Goal: Check status

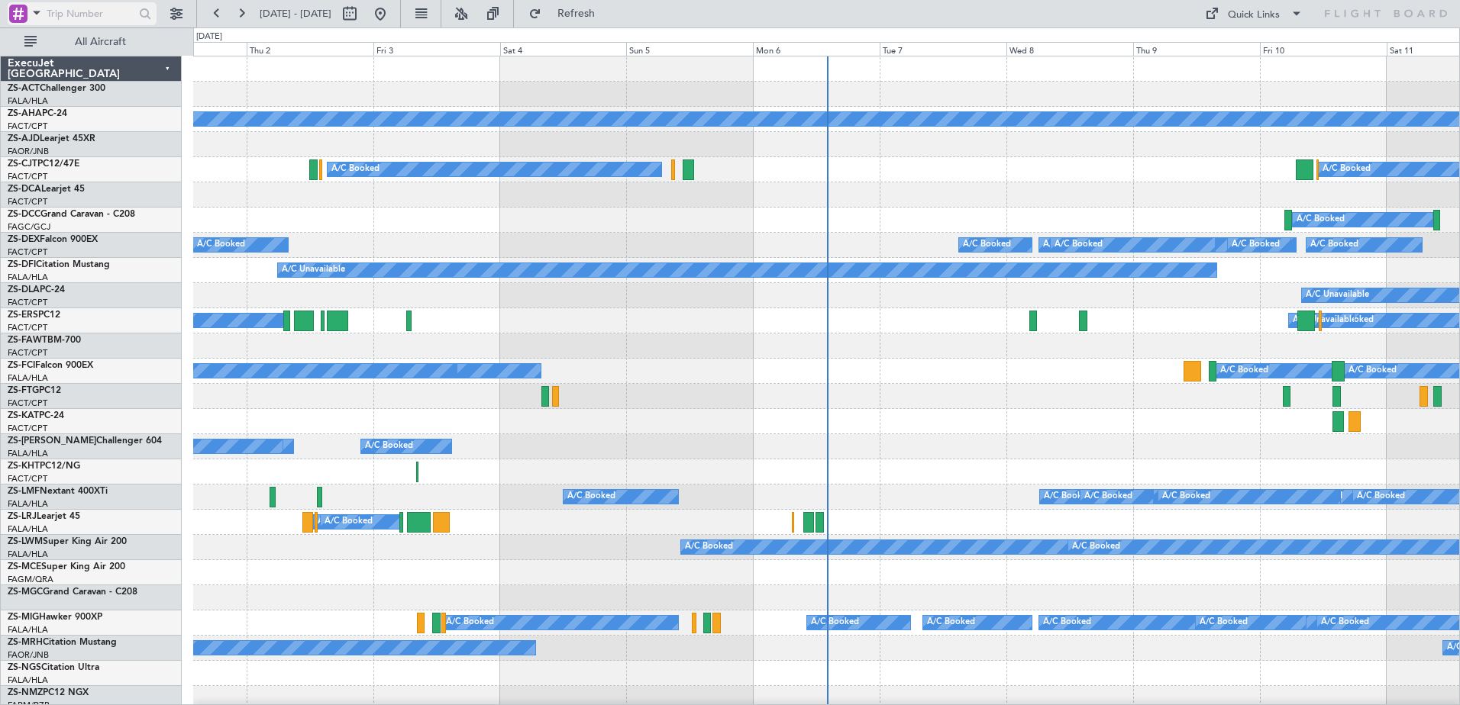
click at [21, 15] on div at bounding box center [18, 14] width 18 height 18
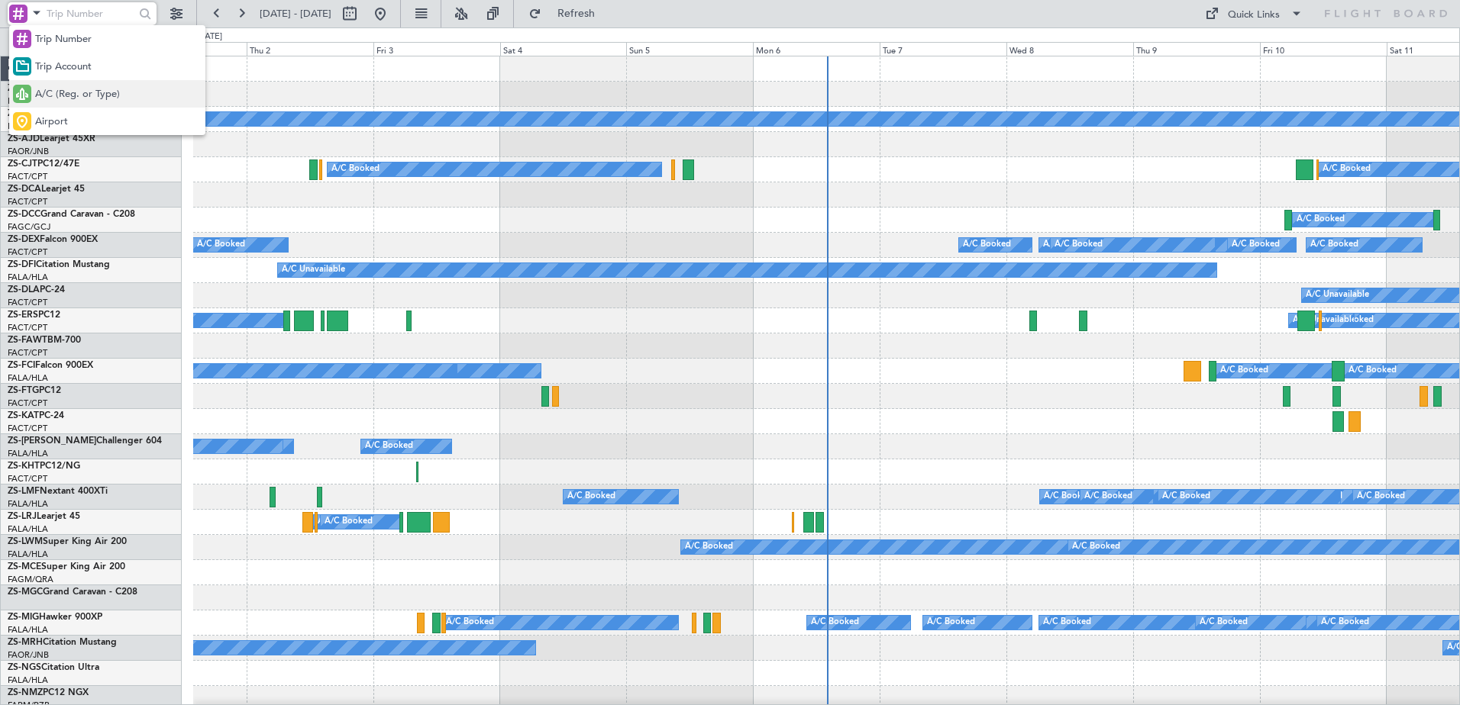
click at [90, 92] on span "A/C (Reg. or Type)" at bounding box center [77, 94] width 85 height 15
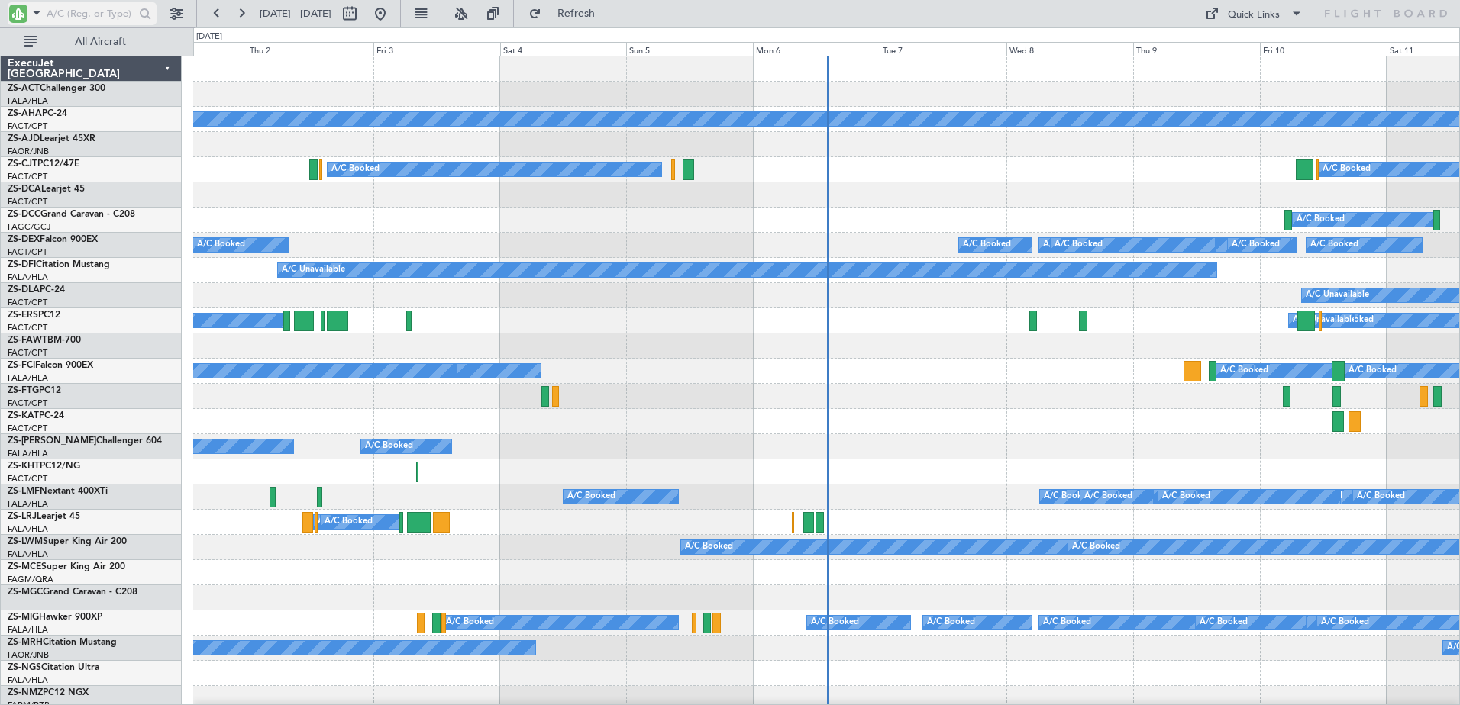
click at [83, 14] on input "text" at bounding box center [91, 13] width 88 height 23
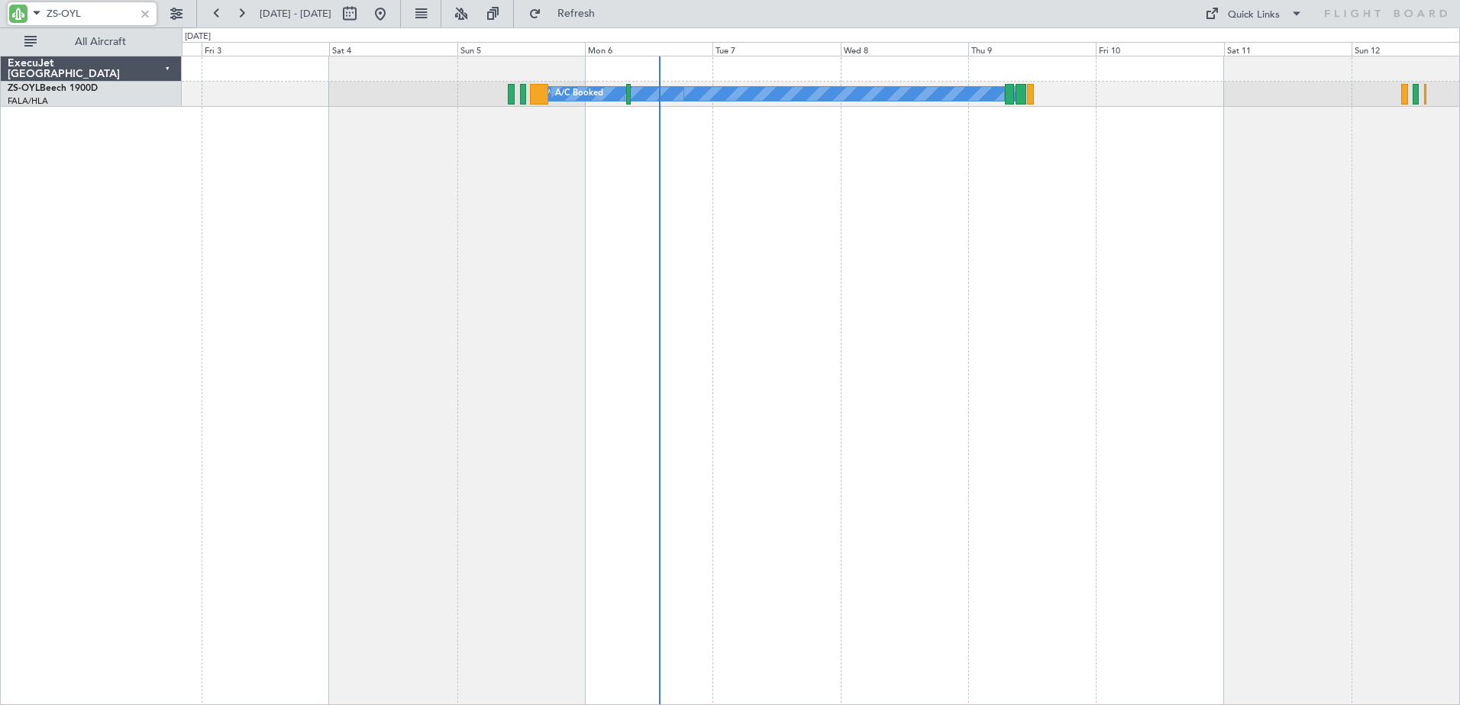
click at [872, 358] on div "A/C Booked A/C Booked A/C Booked A/C Booked A/C Booked A/C Booked A/C Booked A/…" at bounding box center [821, 381] width 1278 height 650
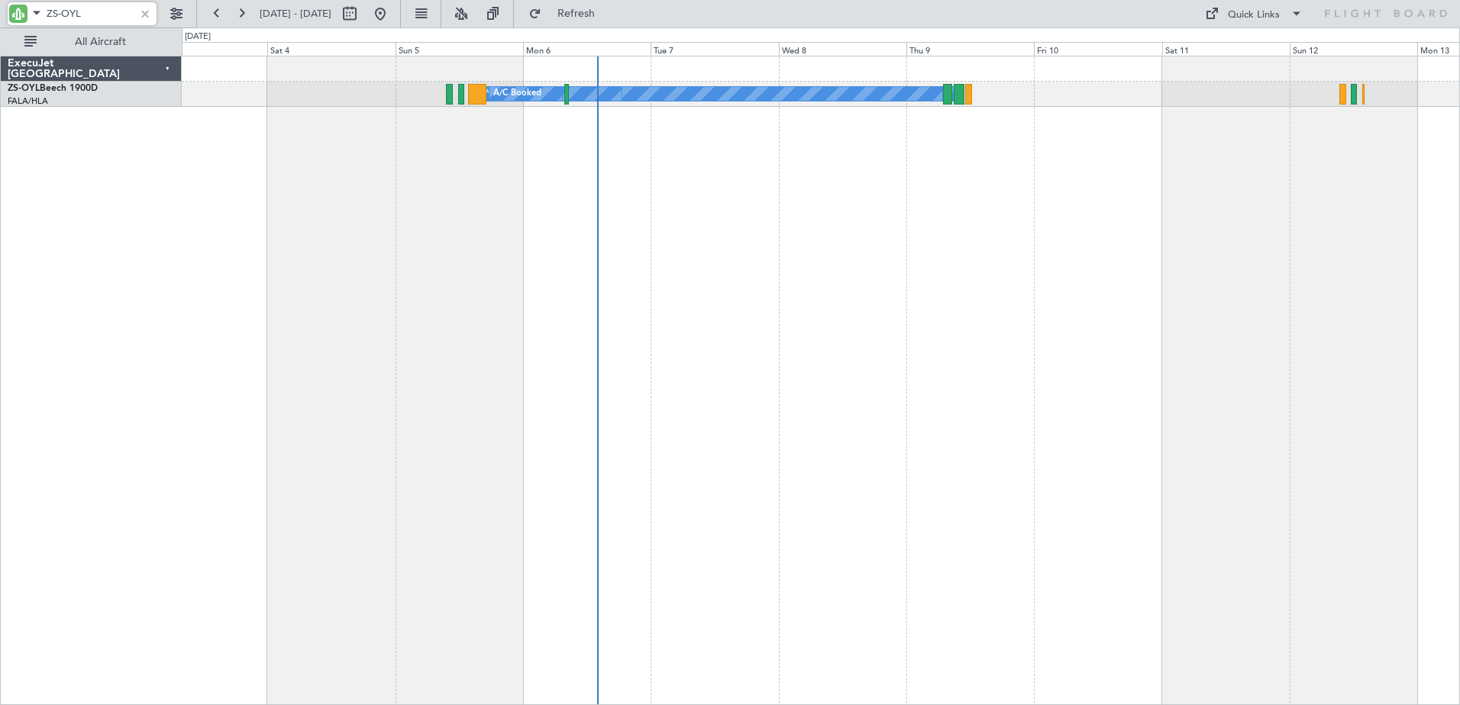
click at [975, 347] on div "A/C Booked A/C Booked A/C Booked A/C Booked A/C Booked A/C Booked A/C Booked A/…" at bounding box center [821, 381] width 1278 height 650
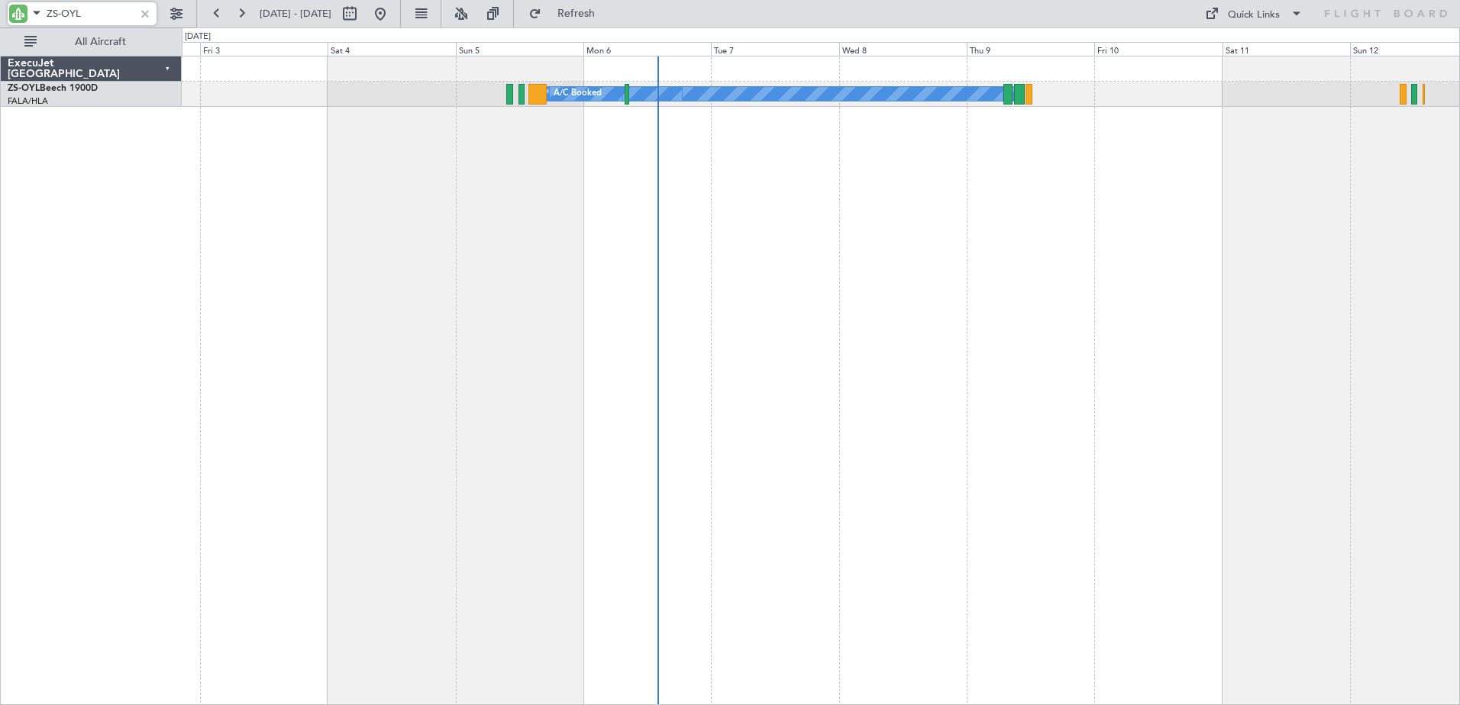
click at [964, 363] on div "A/C Booked A/C Booked A/C Booked A/C Booked A/C Booked A/C Booked A/C Booked A/…" at bounding box center [821, 381] width 1278 height 650
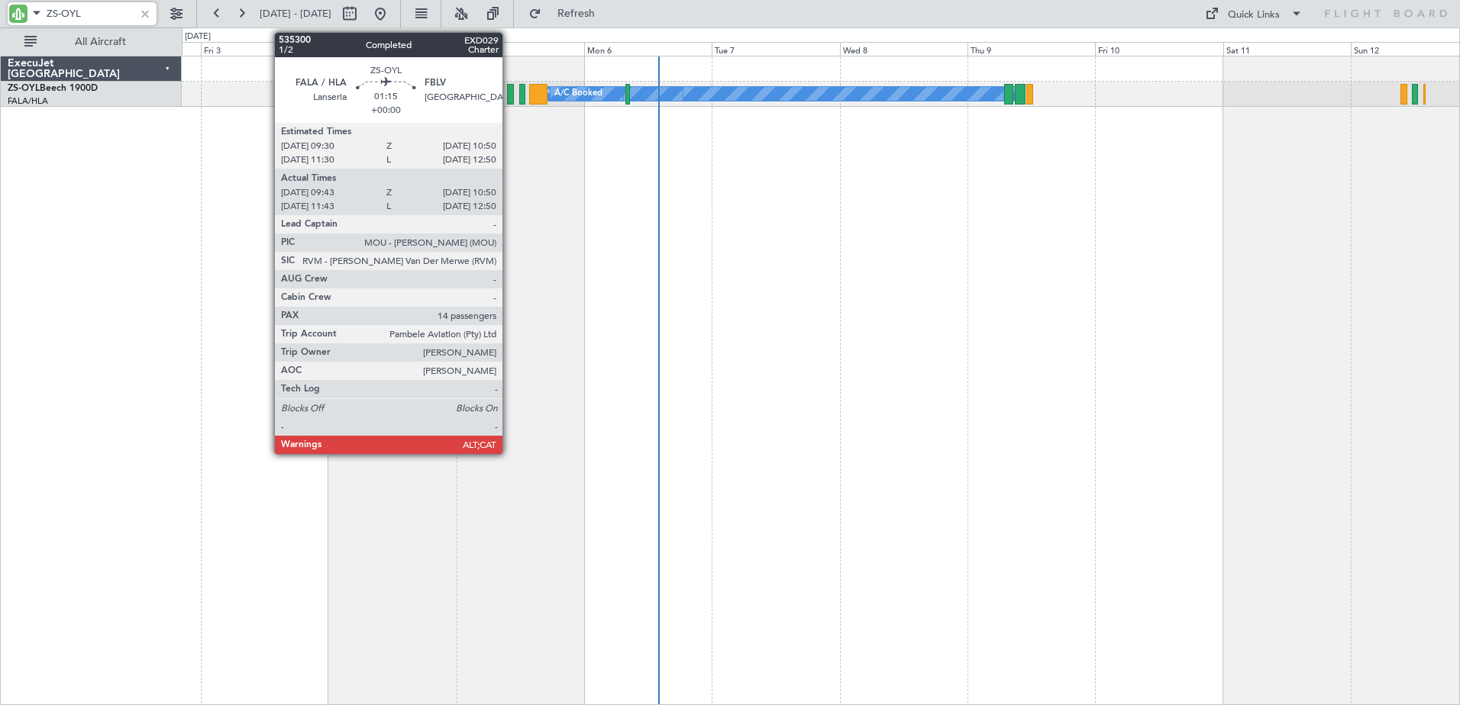
click at [509, 98] on div at bounding box center [510, 94] width 6 height 21
type input "ZS-OYL"
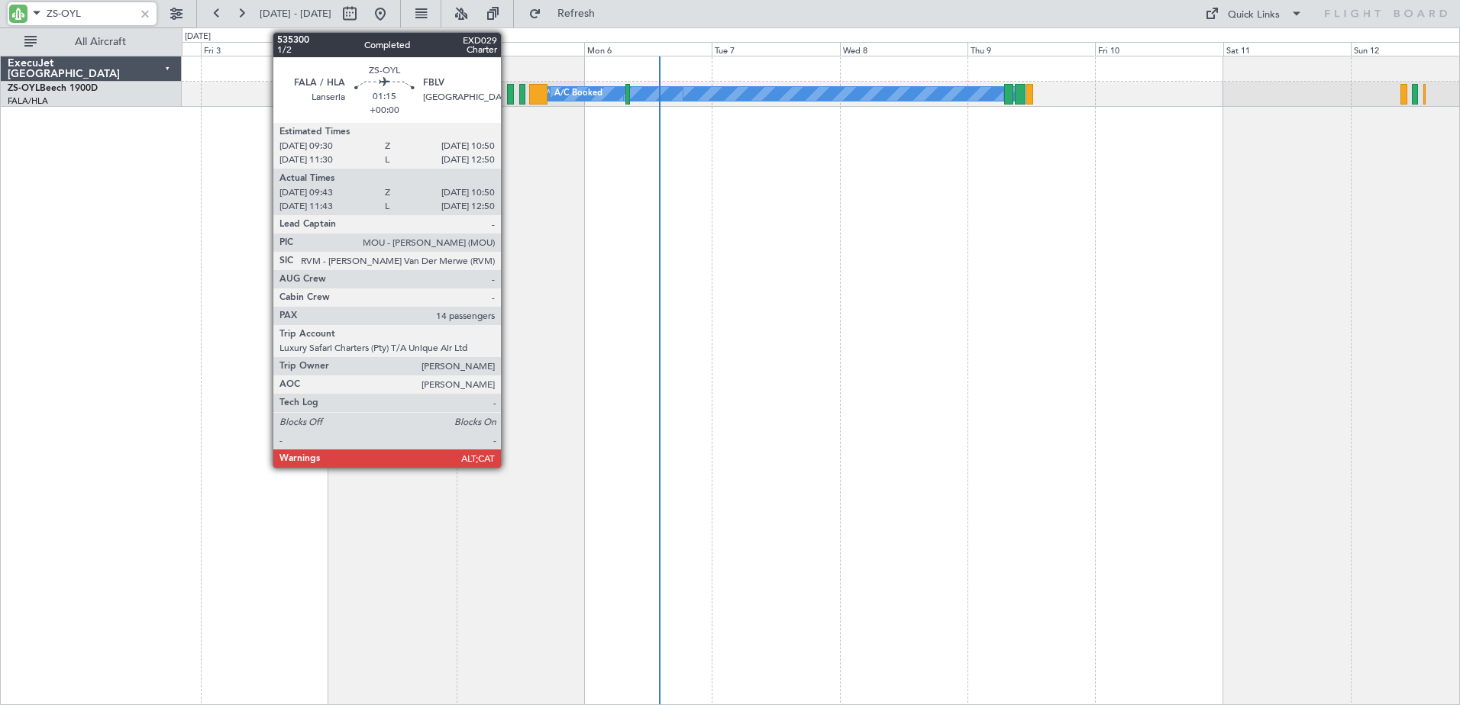
click at [508, 94] on div at bounding box center [510, 94] width 6 height 21
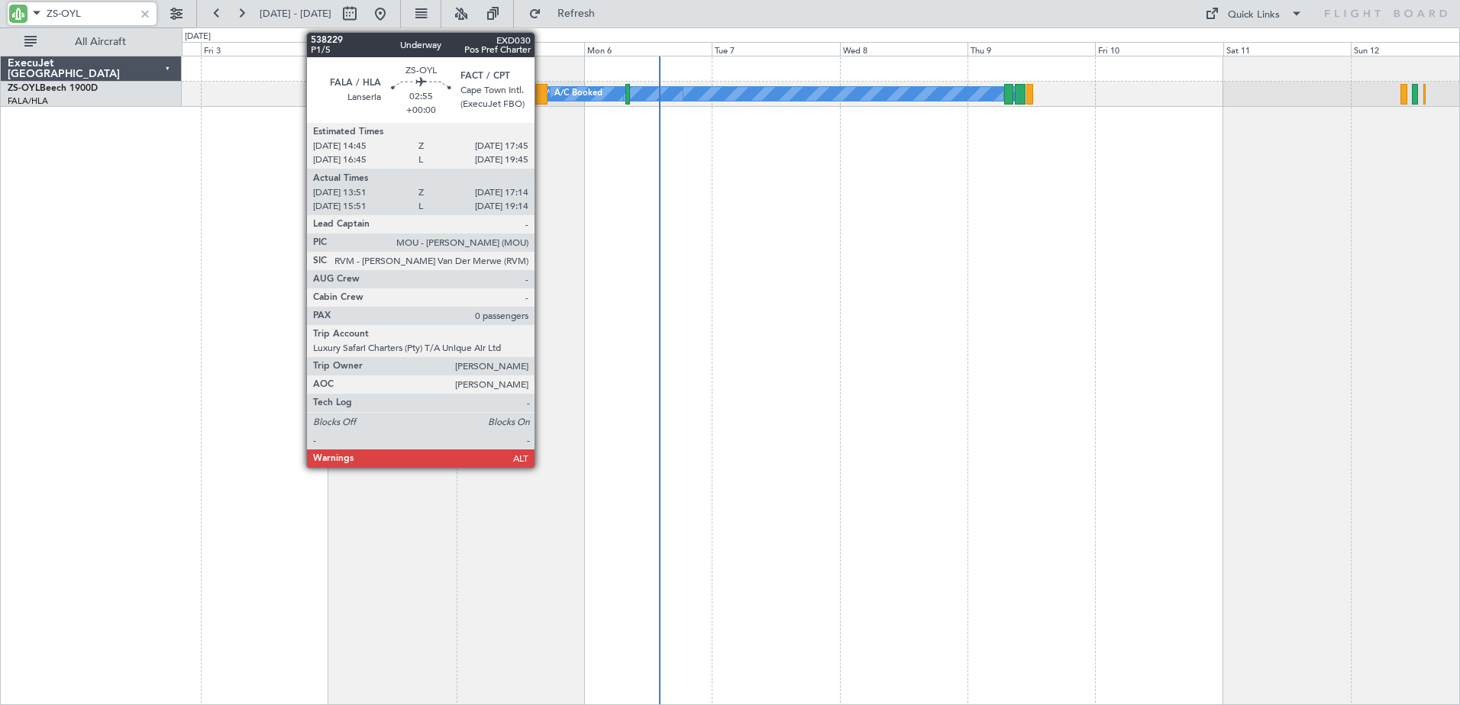
click at [541, 94] on div at bounding box center [538, 94] width 18 height 21
